Goal: Task Accomplishment & Management: Manage account settings

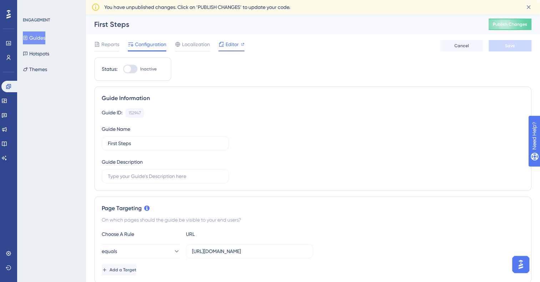
click at [230, 45] on span "Editor" at bounding box center [232, 44] width 13 height 9
click at [233, 44] on span "Editor" at bounding box center [232, 44] width 13 height 9
click at [43, 71] on button "Themes" at bounding box center [35, 69] width 24 height 13
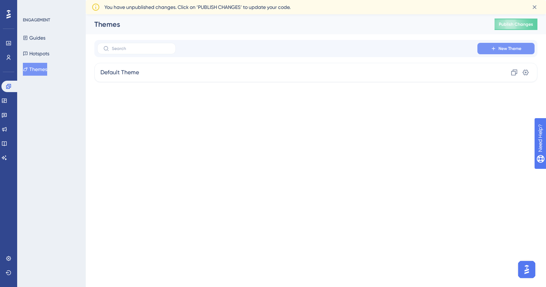
click at [504, 44] on button "New Theme" at bounding box center [505, 48] width 57 height 11
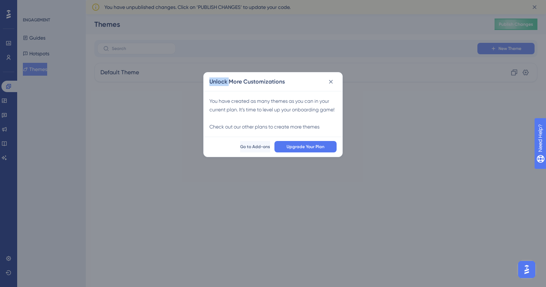
click at [504, 44] on div "Unlock More Customizations You have created as many themes as you can in your c…" at bounding box center [273, 143] width 546 height 287
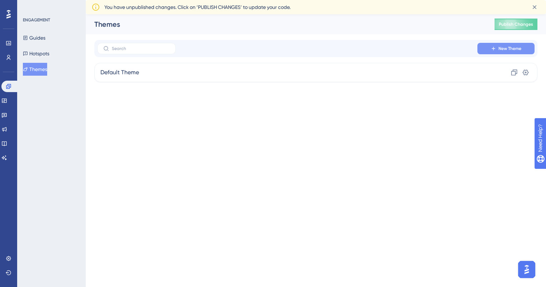
click at [492, 46] on icon at bounding box center [493, 49] width 6 height 6
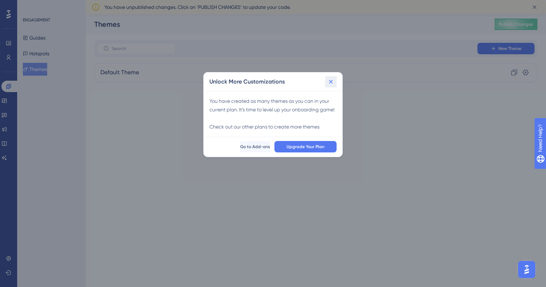
click at [330, 85] on icon at bounding box center [330, 81] width 7 height 7
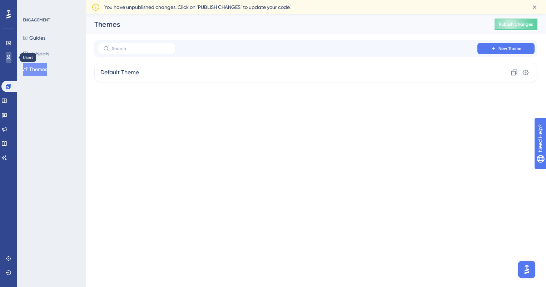
click at [6, 57] on link at bounding box center [9, 57] width 6 height 11
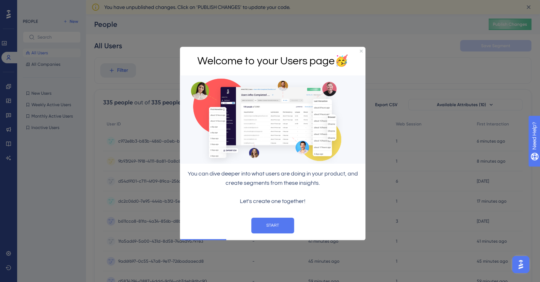
click at [363, 49] on div "Welcome to your Users page 🥳" at bounding box center [273, 61] width 186 height 29
click at [361, 52] on icon "Close Preview" at bounding box center [361, 51] width 3 height 3
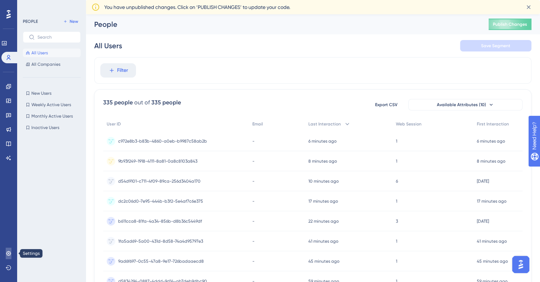
click at [9, 253] on icon at bounding box center [9, 253] width 6 height 6
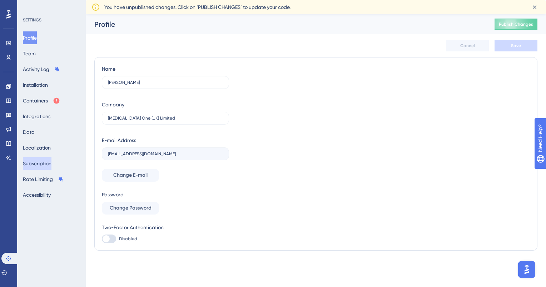
click at [48, 166] on button "Subscription" at bounding box center [37, 163] width 29 height 13
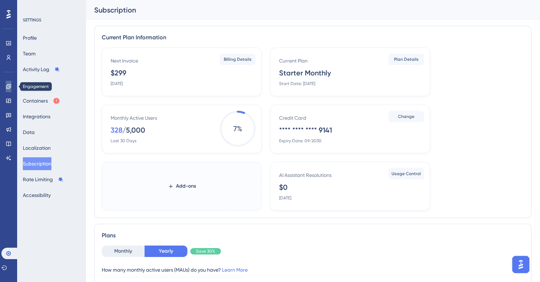
click at [9, 87] on icon at bounding box center [9, 87] width 6 height 6
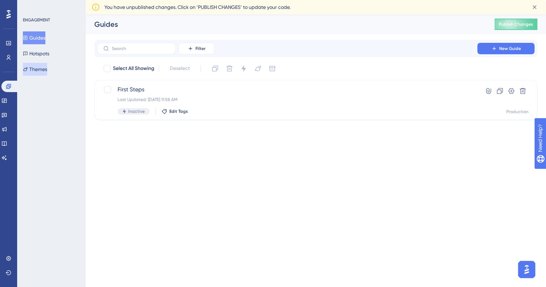
click at [47, 72] on button "Themes" at bounding box center [35, 69] width 24 height 13
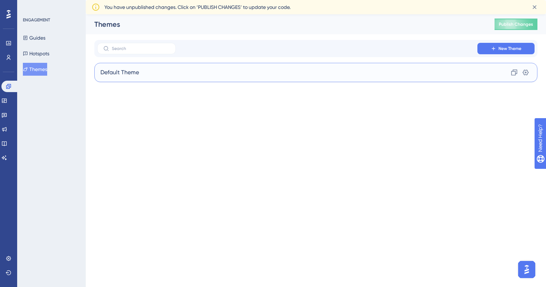
click at [230, 74] on div "Default Theme Clone Settings" at bounding box center [315, 72] width 443 height 19
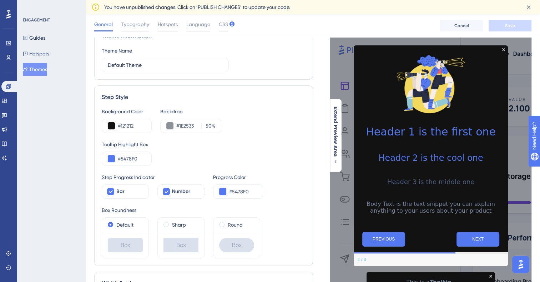
scroll to position [33, 0]
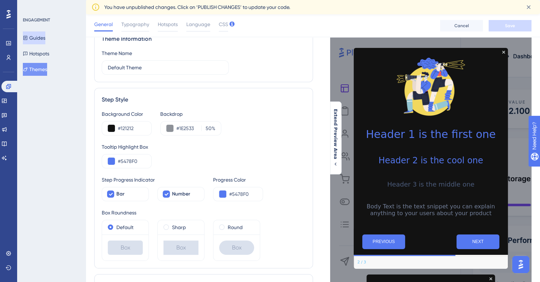
click at [45, 37] on button "Guides" at bounding box center [34, 37] width 22 height 13
